Goal: Transaction & Acquisition: Purchase product/service

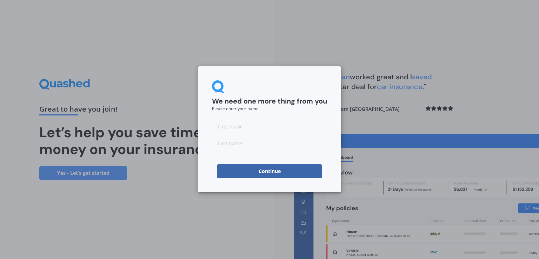
click at [228, 126] on input at bounding box center [269, 126] width 115 height 14
type input "e"
type input "E"
type input "KIRI"
type input "BULL"
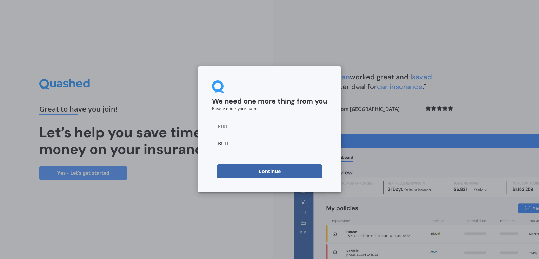
click at [232, 129] on input "KIRI" at bounding box center [269, 126] width 115 height 14
click at [255, 170] on button "Continue" at bounding box center [269, 171] width 105 height 14
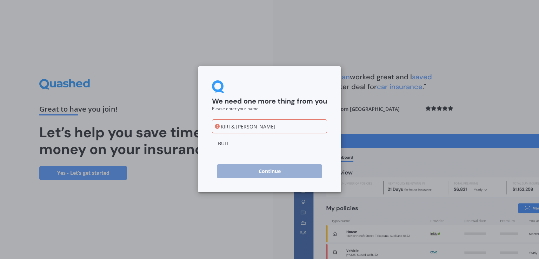
drag, startPoint x: 244, startPoint y: 125, endPoint x: 196, endPoint y: 117, distance: 48.6
click at [196, 117] on div "We need one more thing from you Please enter your name [PERSON_NAME] & [PERSON_…" at bounding box center [269, 129] width 539 height 259
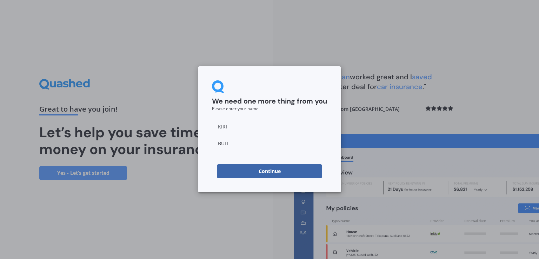
type input "KIRI"
click at [280, 171] on button "Continue" at bounding box center [269, 171] width 105 height 14
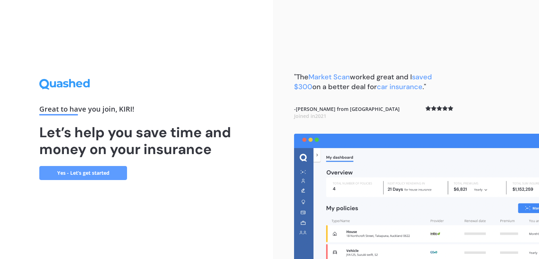
click at [80, 171] on link "Yes - Let’s get started" at bounding box center [83, 173] width 88 height 14
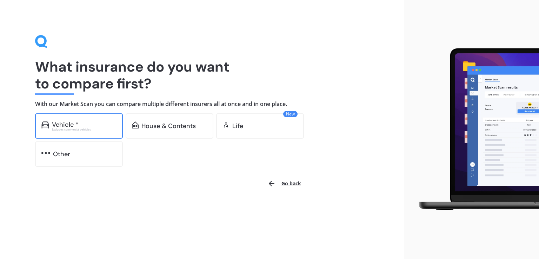
click at [61, 128] on div "Excludes commercial vehicles" at bounding box center [84, 129] width 65 height 3
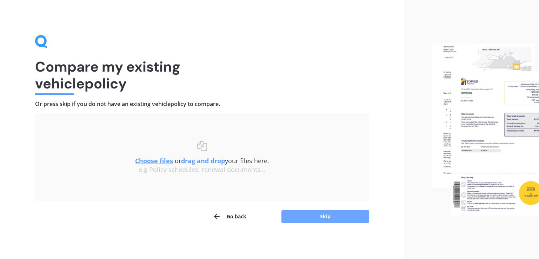
click at [323, 214] on button "Skip" at bounding box center [325, 216] width 88 height 13
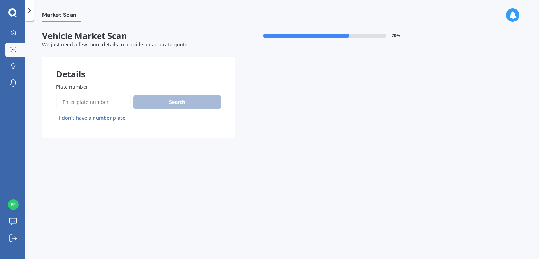
click at [68, 100] on input "Plate number" at bounding box center [93, 102] width 74 height 15
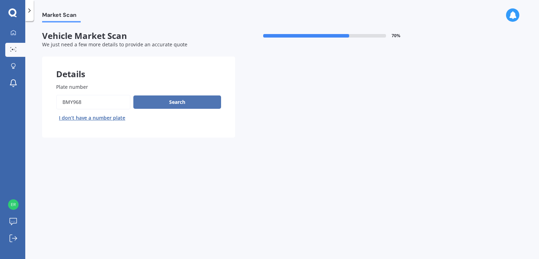
type input "BMY968"
click at [161, 100] on button "Search" at bounding box center [177, 101] width 88 height 13
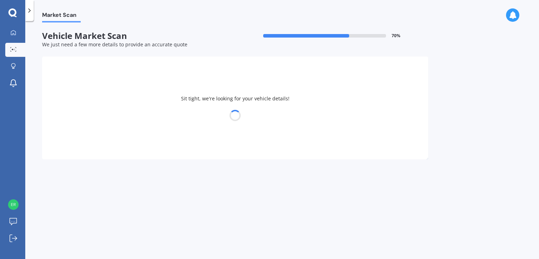
select select "HOLDEN"
select select "COMMODORE"
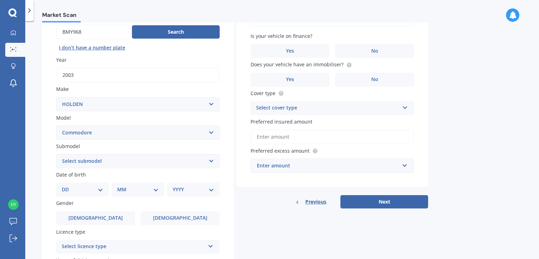
scroll to position [105, 0]
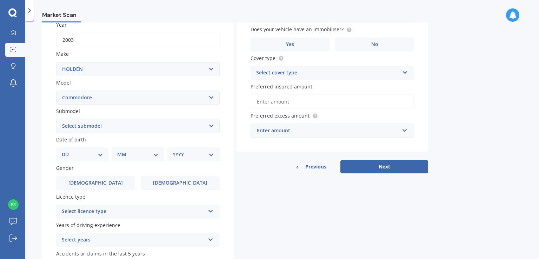
click at [211, 124] on select "Select submodel 4 Cyl 2.0 Litre 50th Anniversary V6 6 Cyl 3.8 Litre Acclaim V6 …" at bounding box center [137, 126] width 163 height 14
click at [253, 8] on div "Market Scan" at bounding box center [281, 11] width 513 height 22
click at [213, 125] on select "Select submodel 4 Cyl 2.0 Litre 50th Anniversary V6 6 Cyl 3.8 Litre Acclaim V6 …" at bounding box center [137, 126] width 163 height 14
click at [56, 119] on select "Select submodel 4 Cyl 2.0 Litre 50th Anniversary V6 6 Cyl 3.8 Litre Acclaim V6 …" at bounding box center [137, 126] width 163 height 14
click at [209, 124] on select "Select submodel 4 Cyl 2.0 Litre 50th Anniversary V6 6 Cyl 3.8 Litre Acclaim V6 …" at bounding box center [137, 126] width 163 height 14
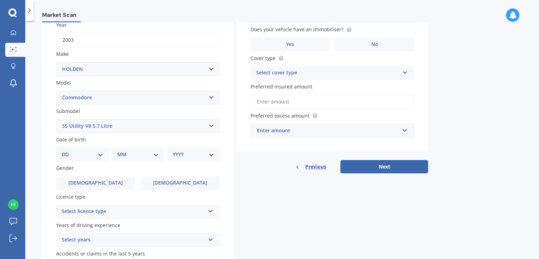
select select "SS SEDAN V8 5.7 LITRE"
click at [56, 119] on select "Select submodel 4 Cyl 2.0 Litre 50th Anniversary V6 6 Cyl 3.8 Litre Acclaim V6 …" at bounding box center [137, 126] width 163 height 14
click at [101, 154] on select "DD 01 02 03 04 05 06 07 08 09 10 11 12 13 14 15 16 17 18 19 20 21 22 23 24 25 2…" at bounding box center [82, 154] width 41 height 8
click at [302, 166] on div "Previous" at bounding box center [310, 166] width 31 height 13
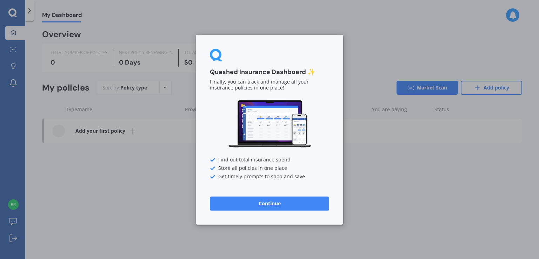
click at [268, 203] on button "Continue" at bounding box center [269, 203] width 119 height 14
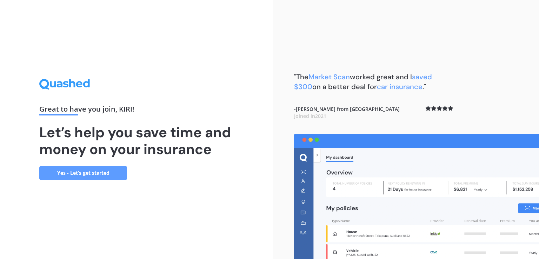
click at [106, 170] on link "Yes - Let’s get started" at bounding box center [83, 173] width 88 height 14
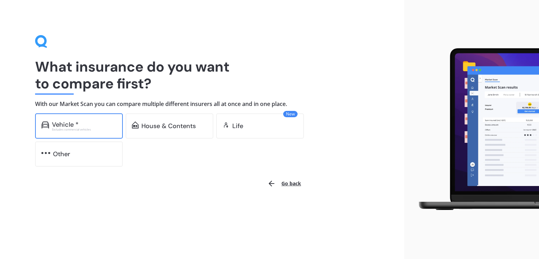
click at [81, 128] on div "Excludes commercial vehicles" at bounding box center [84, 129] width 65 height 3
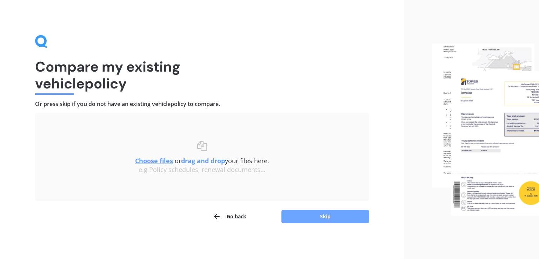
click at [324, 215] on button "Skip" at bounding box center [325, 216] width 88 height 13
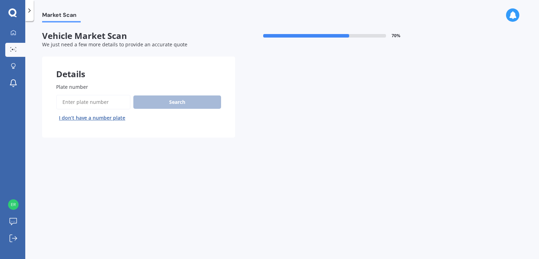
click at [89, 101] on input "Plate number" at bounding box center [93, 102] width 74 height 15
type input "BMY968"
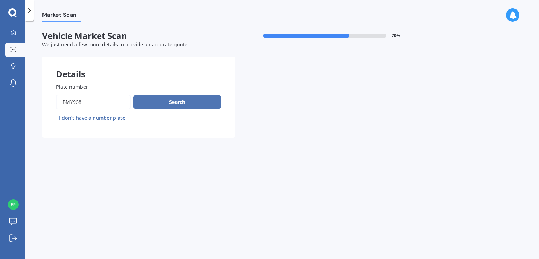
click at [166, 102] on button "Search" at bounding box center [177, 101] width 88 height 13
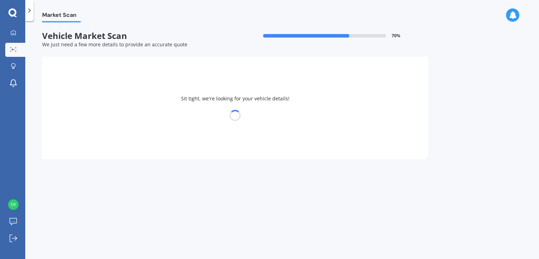
select select "HOLDEN"
select select "COMMODORE"
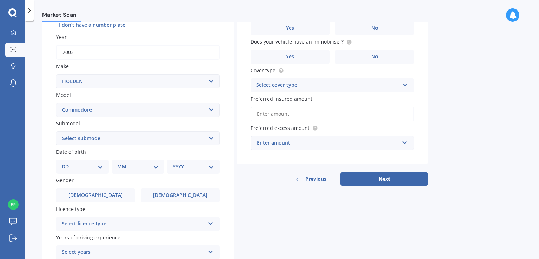
scroll to position [105, 0]
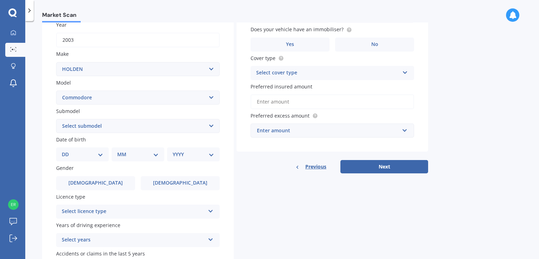
click at [209, 125] on select "Select submodel 4 Cyl 2.0 Litre 50th Anniversary V6 6 Cyl 3.8 Litre Acclaim V6 …" at bounding box center [137, 126] width 163 height 14
select select "SS SEDAN V8 5.7 LITRE"
click at [56, 119] on select "Select submodel 4 Cyl 2.0 Litre 50th Anniversary V6 6 Cyl 3.8 Litre Acclaim V6 …" at bounding box center [137, 126] width 163 height 14
click at [102, 153] on select "DD 01 02 03 04 05 06 07 08 09 10 11 12 13 14 15 16 17 18 19 20 21 22 23 24 25 2…" at bounding box center [82, 154] width 41 height 8
select select "07"
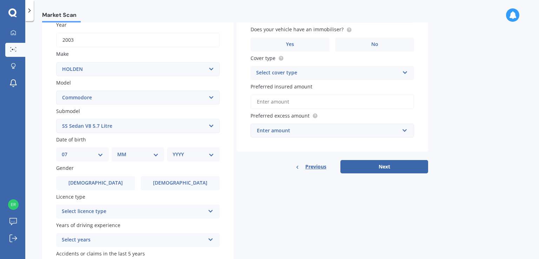
click at [67, 150] on select "DD 01 02 03 04 05 06 07 08 09 10 11 12 13 14 15 16 17 18 19 20 21 22 23 24 25 2…" at bounding box center [82, 154] width 41 height 8
click at [154, 154] on select "MM 01 02 03 04 05 06 07 08 09 10 11 12" at bounding box center [139, 154] width 39 height 8
select select "05"
click at [120, 150] on select "MM 01 02 03 04 05 06 07 08 09 10 11 12" at bounding box center [139, 154] width 39 height 8
click at [209, 155] on select "YYYY 2025 2024 2023 2022 2021 2020 2019 2018 2017 2016 2015 2014 2013 2012 2011…" at bounding box center [192, 154] width 39 height 8
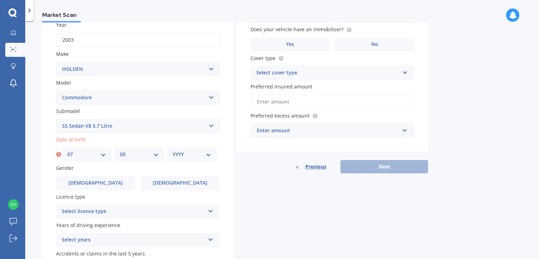
select select "1960"
click at [173, 150] on select "YYYY 2025 2024 2023 2022 2021 2020 2019 2018 2017 2016 2015 2014 2013 2012 2011…" at bounding box center [192, 154] width 39 height 8
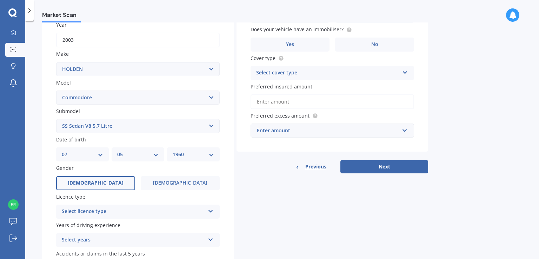
click at [100, 182] on span "[DEMOGRAPHIC_DATA]" at bounding box center [96, 183] width 56 height 6
click at [0, 0] on input "[DEMOGRAPHIC_DATA]" at bounding box center [0, 0] width 0 height 0
click at [208, 210] on icon at bounding box center [211, 209] width 6 height 5
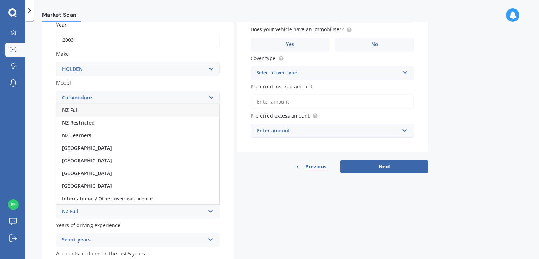
click at [70, 109] on span "NZ Full" at bounding box center [70, 110] width 16 height 7
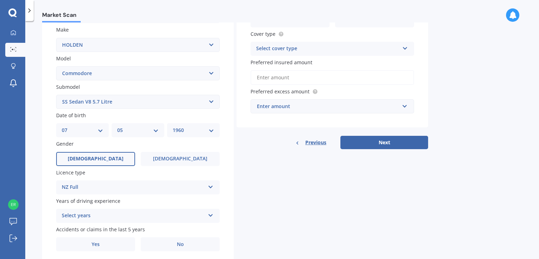
scroll to position [154, 0]
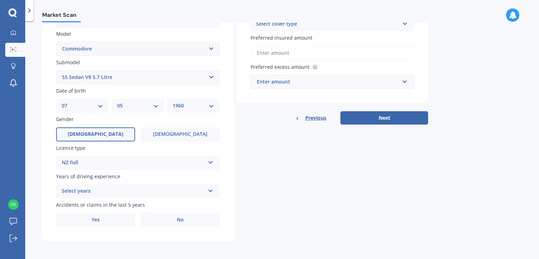
click at [212, 190] on icon at bounding box center [211, 189] width 6 height 5
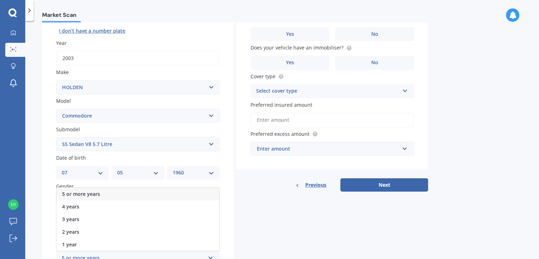
scroll to position [84, 0]
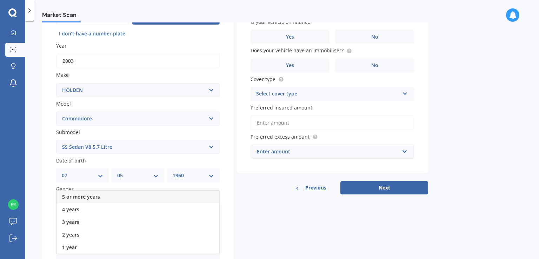
click at [87, 195] on span "5 or more years" at bounding box center [81, 196] width 38 height 7
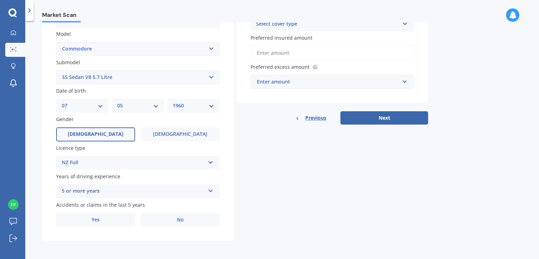
scroll to position [154, 0]
click at [185, 219] on label "No" at bounding box center [180, 220] width 79 height 14
click at [0, 0] on input "No" at bounding box center [0, 0] width 0 height 0
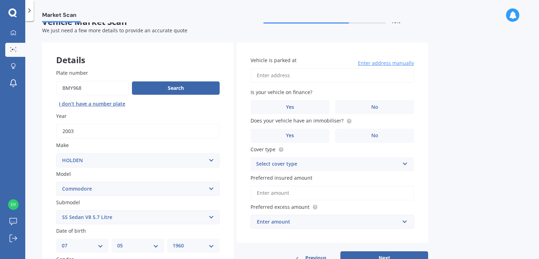
scroll to position [0, 0]
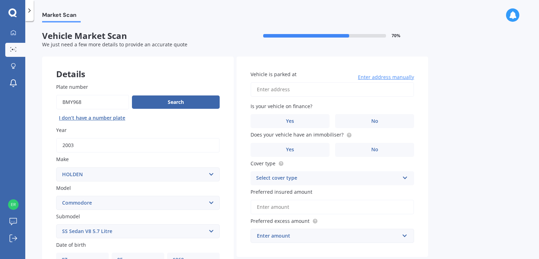
click at [267, 89] on input "Vehicle is parked at" at bounding box center [331, 89] width 163 height 15
type input "10 OTOHIKAWA AVENUE GLENBROOKAUCKLAND, Auckland 2681"
click at [359, 118] on label "No" at bounding box center [374, 121] width 79 height 14
click at [0, 0] on input "No" at bounding box center [0, 0] width 0 height 0
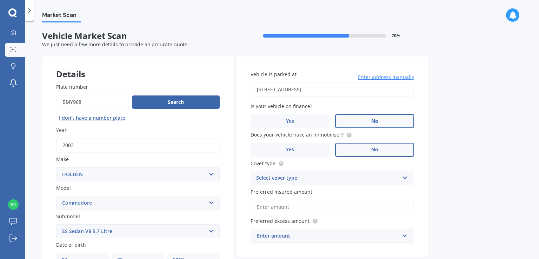
click at [373, 149] on span "No" at bounding box center [374, 150] width 7 height 6
click at [0, 0] on input "No" at bounding box center [0, 0] width 0 height 0
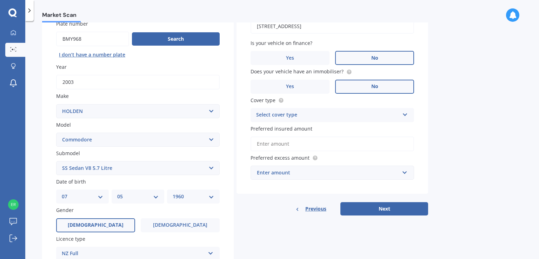
scroll to position [70, 0]
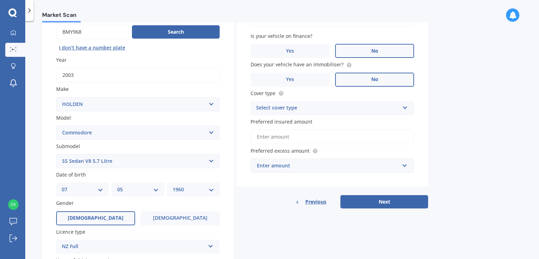
click at [407, 106] on icon at bounding box center [405, 106] width 6 height 5
click at [288, 121] on span "Comprehensive" at bounding box center [274, 121] width 37 height 7
click at [403, 164] on input "text" at bounding box center [329, 165] width 157 height 13
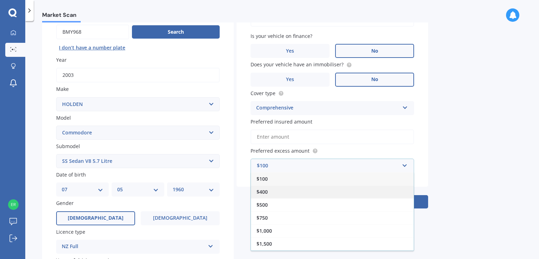
click at [259, 191] on span "$400" at bounding box center [261, 191] width 11 height 7
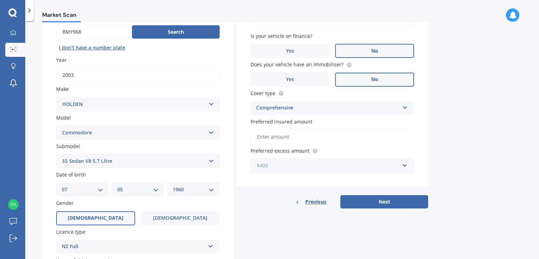
click at [403, 164] on input "text" at bounding box center [329, 165] width 157 height 13
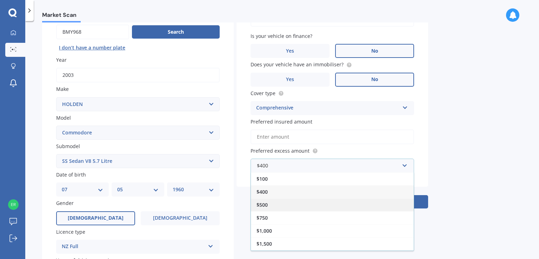
click at [259, 200] on div "$500" at bounding box center [332, 204] width 163 height 13
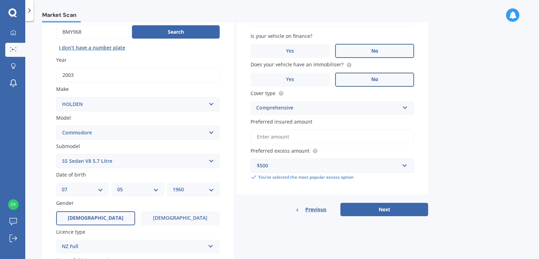
click at [262, 137] on input "Preferred insured amount" at bounding box center [331, 136] width 163 height 15
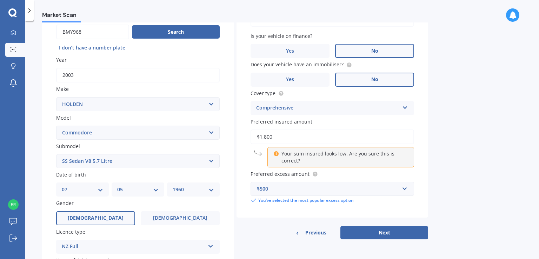
type input "$18,000"
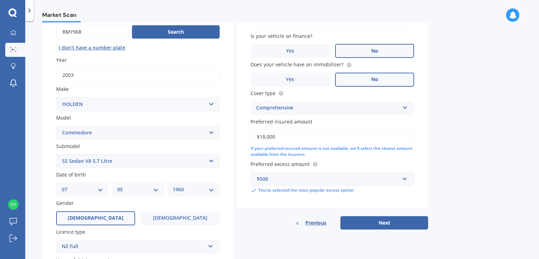
drag, startPoint x: 283, startPoint y: 136, endPoint x: 248, endPoint y: 135, distance: 34.4
click at [248, 135] on div "Vehicle is parked at 10 OTOHIKAWA AVENUE GLENBROOKAUCKLAND, Auckland 2681 Enter…" at bounding box center [331, 96] width 191 height 221
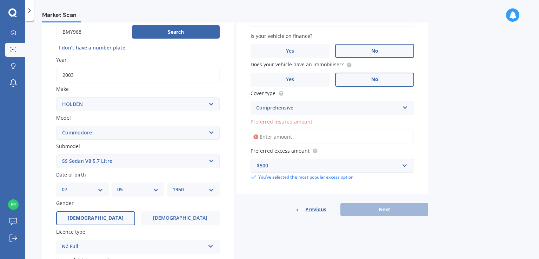
click at [264, 131] on input "Preferred insured amount" at bounding box center [331, 136] width 163 height 15
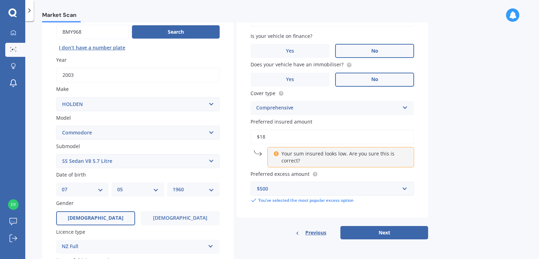
type input "$1"
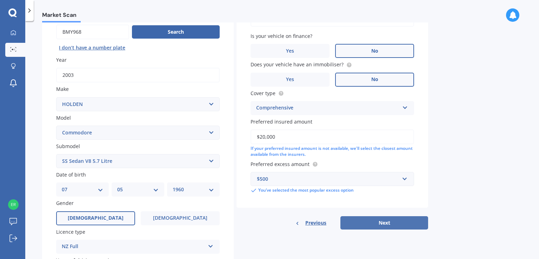
type input "$20,000"
click at [384, 220] on button "Next" at bounding box center [384, 222] width 88 height 13
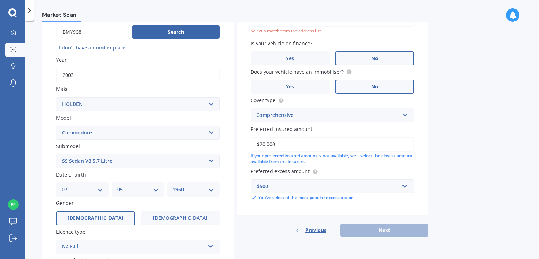
scroll to position [48, 0]
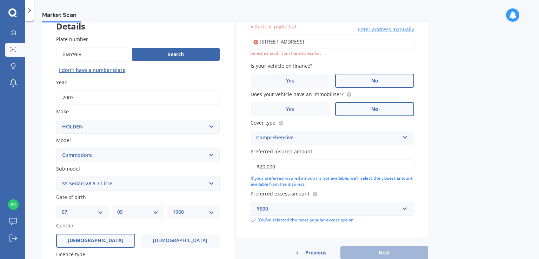
click at [279, 41] on input "10 OTOHIKAWA AVENUE GLENBROOKAUCKLAND, Auckland 2681" at bounding box center [331, 41] width 163 height 15
drag, startPoint x: 411, startPoint y: 41, endPoint x: 254, endPoint y: 45, distance: 156.8
click at [254, 45] on div "10 OTOHIKAWA AVENUE GLENBROOKAUCKLAND, Auckland 2681 Enter address manually" at bounding box center [331, 41] width 163 height 15
type input "10 Otohikawa Avenue, Glenbrook 2681"
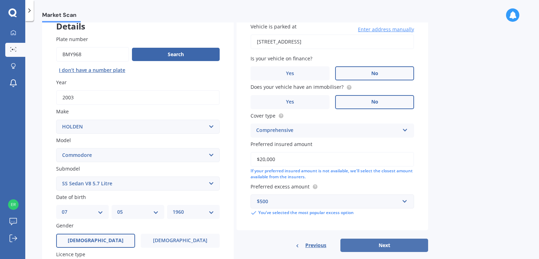
click at [391, 246] on button "Next" at bounding box center [384, 244] width 88 height 13
select select "07"
select select "05"
select select "1960"
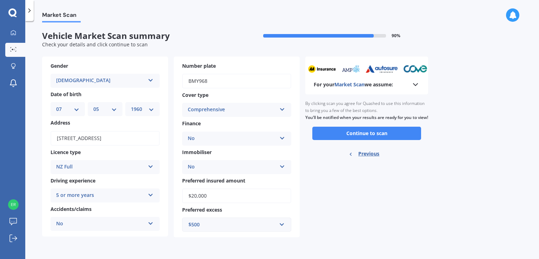
scroll to position [0, 0]
click at [358, 140] on button "Continue to scan" at bounding box center [366, 133] width 109 height 13
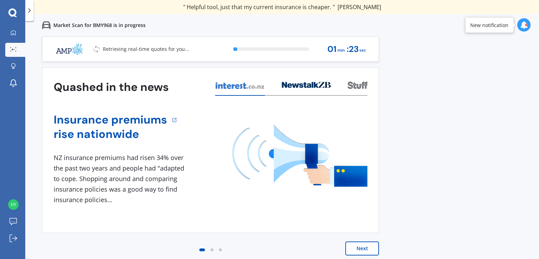
click at [360, 249] on button "Next" at bounding box center [362, 248] width 34 height 14
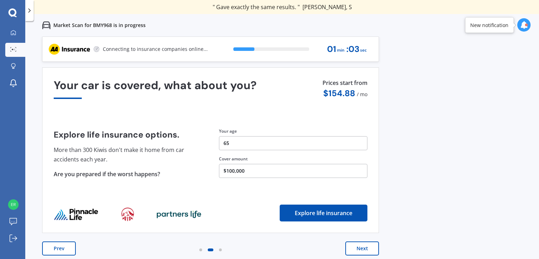
click at [360, 248] on button "Next" at bounding box center [362, 248] width 34 height 14
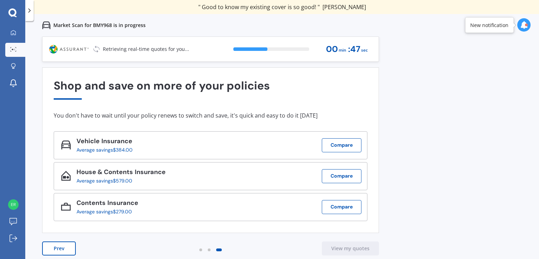
click at [525, 25] on div at bounding box center [526, 24] width 3 height 3
click at [486, 25] on div "Market Scan for BMY968 is in progress" at bounding box center [281, 25] width 513 height 22
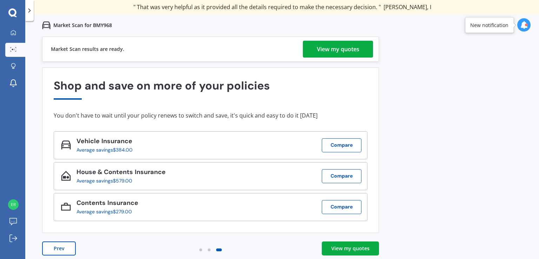
click at [331, 50] on div "View my quotes" at bounding box center [338, 49] width 42 height 17
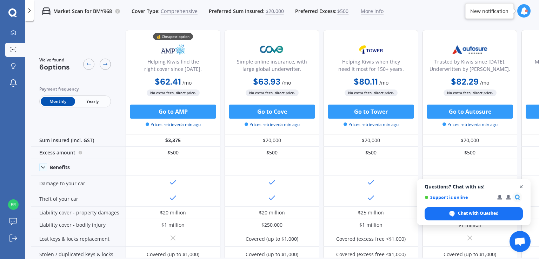
click at [521, 186] on span "Close chat" at bounding box center [521, 186] width 9 height 9
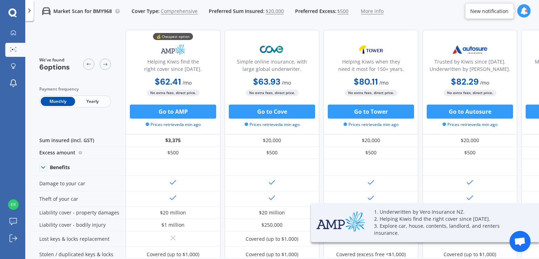
click at [91, 101] on span "Yearly" at bounding box center [92, 101] width 34 height 9
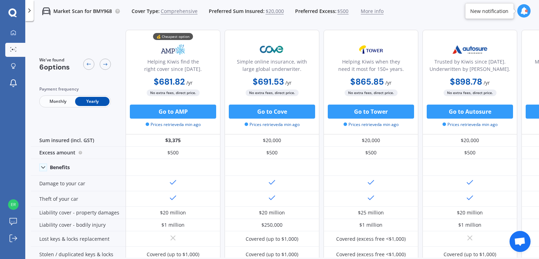
click at [58, 101] on span "Monthly" at bounding box center [58, 101] width 34 height 9
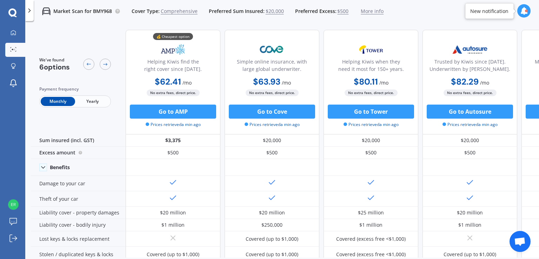
click at [93, 102] on span "Yearly" at bounding box center [92, 101] width 34 height 9
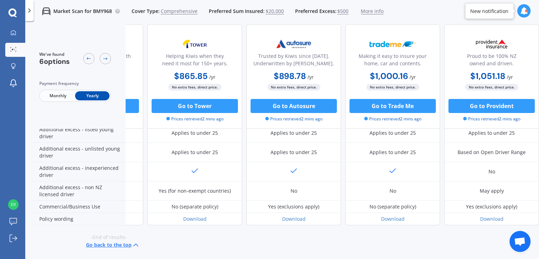
scroll to position [373, 180]
click at [87, 57] on icon at bounding box center [89, 59] width 6 height 6
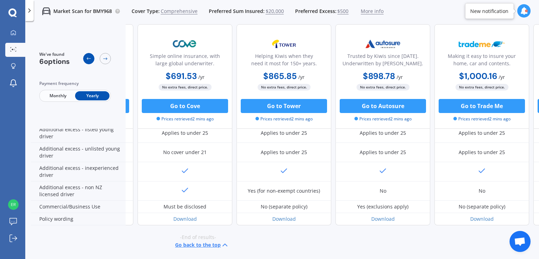
scroll to position [373, 85]
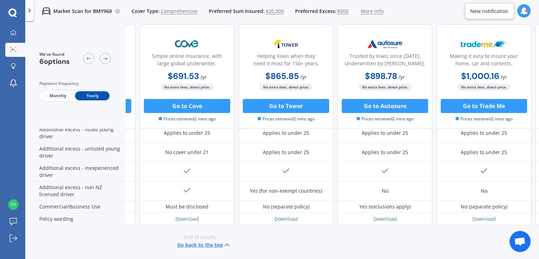
click at [271, 10] on span "$20,000" at bounding box center [274, 11] width 18 height 7
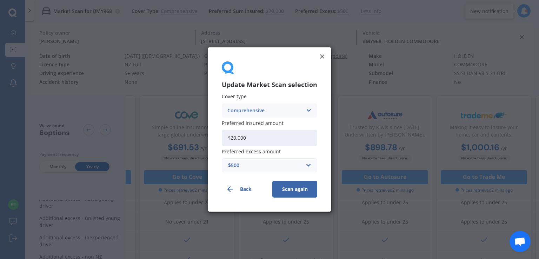
drag, startPoint x: 252, startPoint y: 136, endPoint x: 194, endPoint y: 136, distance: 58.6
click at [194, 136] on div "Update Market Scan selection Cover type Comprehensive Comprehensive Third Party…" at bounding box center [269, 129] width 539 height 259
type input "$15,000"
click at [293, 188] on button "Scan again" at bounding box center [294, 189] width 45 height 17
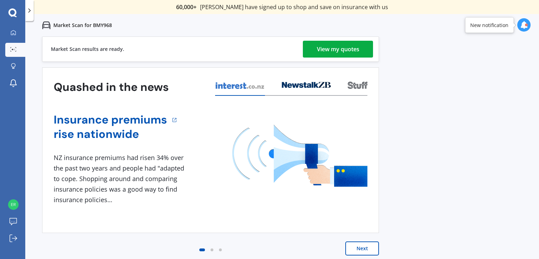
click at [347, 48] on div "View my quotes" at bounding box center [338, 49] width 42 height 17
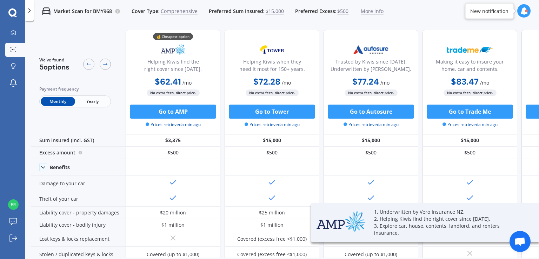
click at [89, 100] on span "Yearly" at bounding box center [92, 101] width 34 height 9
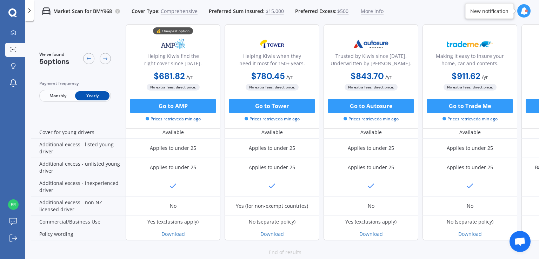
scroll to position [373, 0]
